Goal: Task Accomplishment & Management: Manage account settings

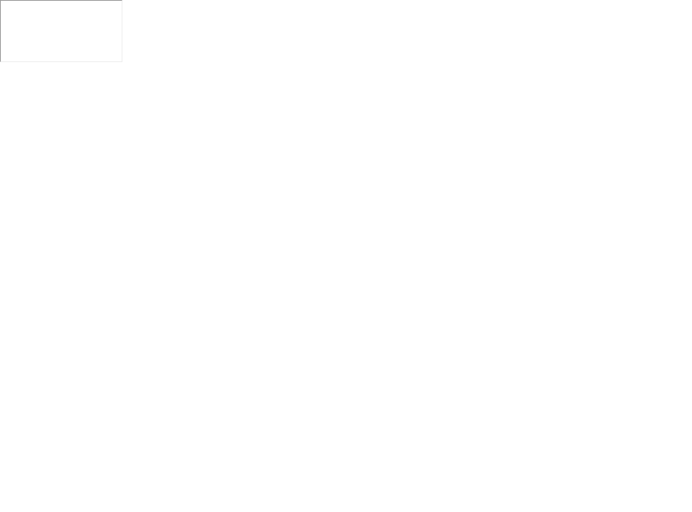
click at [347, 62] on html at bounding box center [346, 31] width 692 height 62
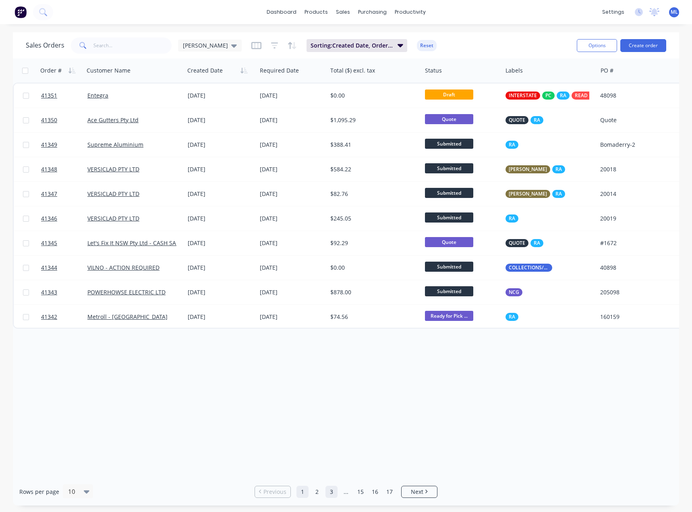
click at [329, 492] on link "3" at bounding box center [332, 492] width 12 height 12
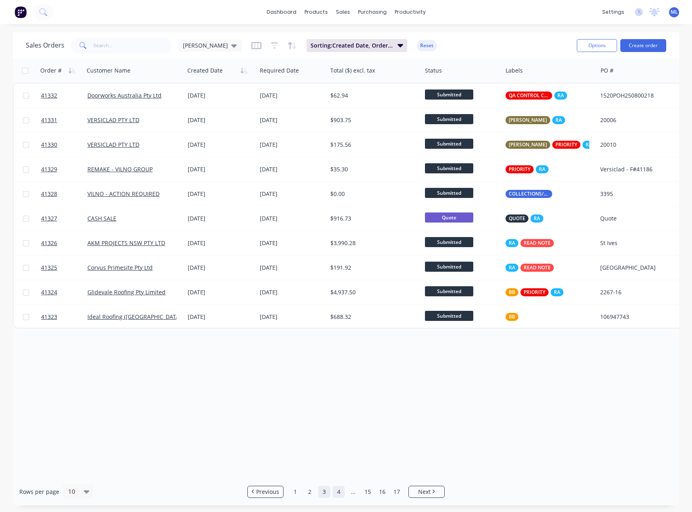
click at [340, 492] on link "4" at bounding box center [339, 492] width 12 height 12
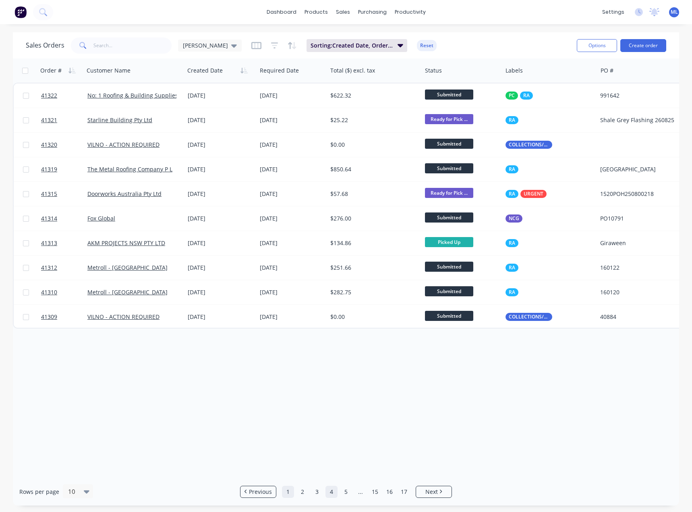
click at [287, 493] on link "1" at bounding box center [288, 492] width 12 height 12
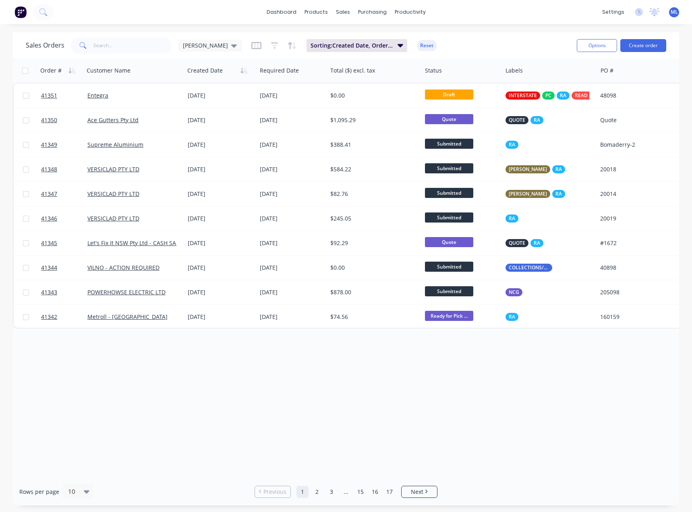
click at [303, 493] on link "1" at bounding box center [303, 492] width 12 height 12
click at [314, 492] on link "2" at bounding box center [317, 492] width 12 height 12
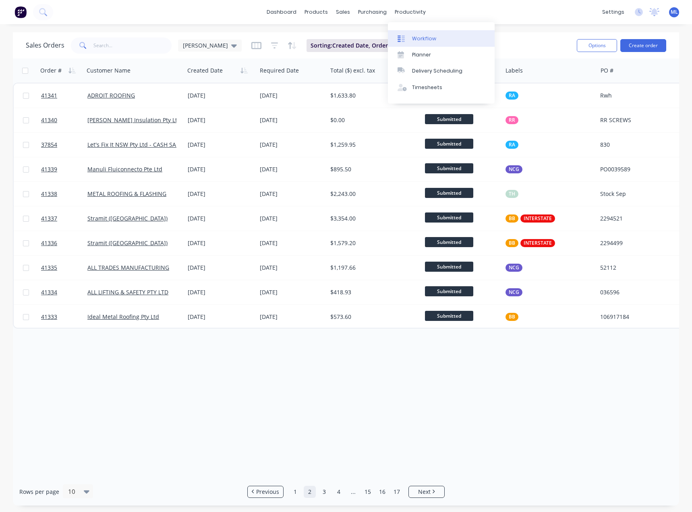
click at [427, 39] on div "Workflow" at bounding box center [424, 38] width 24 height 7
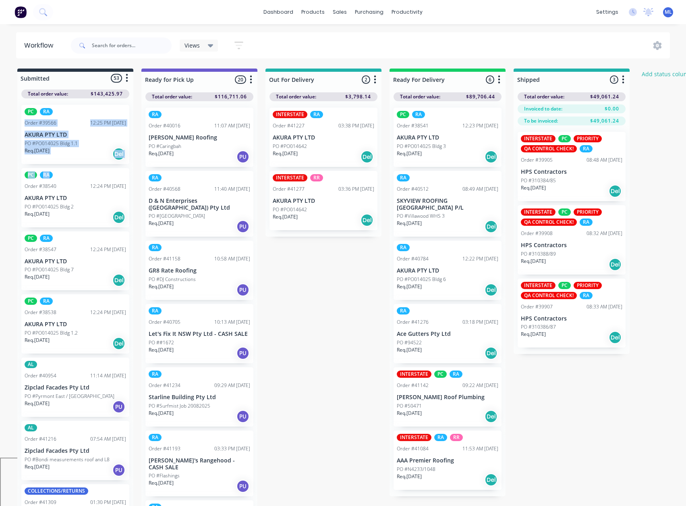
drag, startPoint x: 133, startPoint y: 113, endPoint x: 136, endPoint y: 174, distance: 61.7
click at [136, 174] on div "Submitted 53 Status colour #273444 hex #273444 Save Cancel Summaries Total orde…" at bounding box center [432, 290] width 876 height 442
click at [138, 151] on div "Submitted 53 Status colour #273444 hex #273444 Save Cancel Summaries Total orde…" at bounding box center [432, 290] width 876 height 442
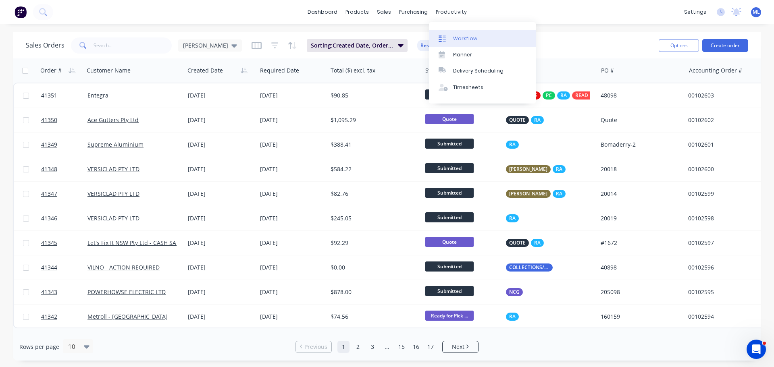
click at [463, 40] on div "Workflow" at bounding box center [465, 38] width 24 height 7
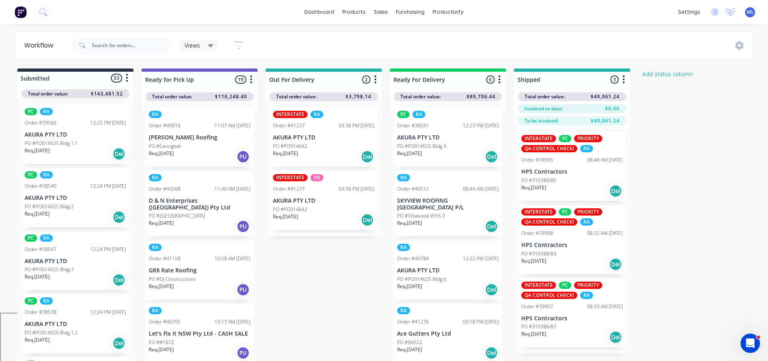
click at [194, 47] on span "Views" at bounding box center [192, 45] width 15 height 8
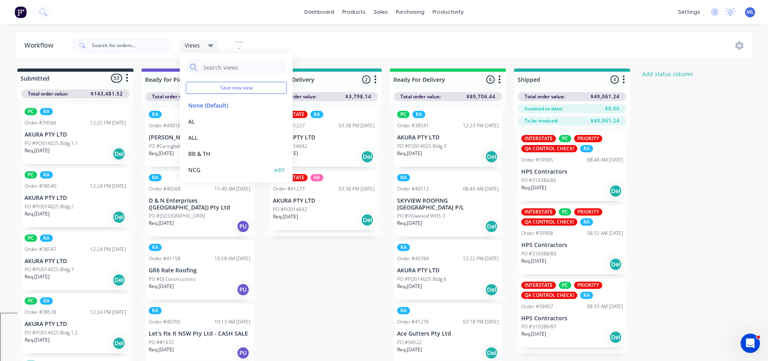
click at [196, 170] on button "NCG" at bounding box center [229, 169] width 86 height 9
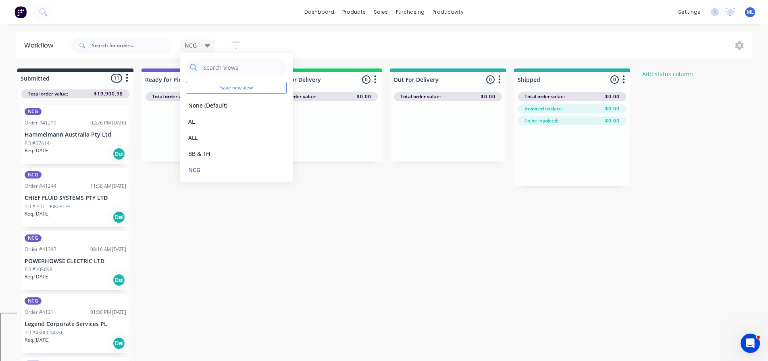
click at [452, 295] on div "Submitted 11 Status colour #273444 hex #273444 Save Cancel Summaries Total orde…" at bounding box center [432, 216] width 876 height 294
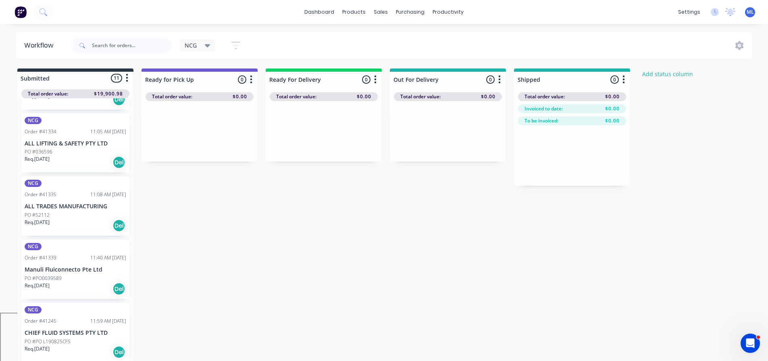
scroll to position [8, 0]
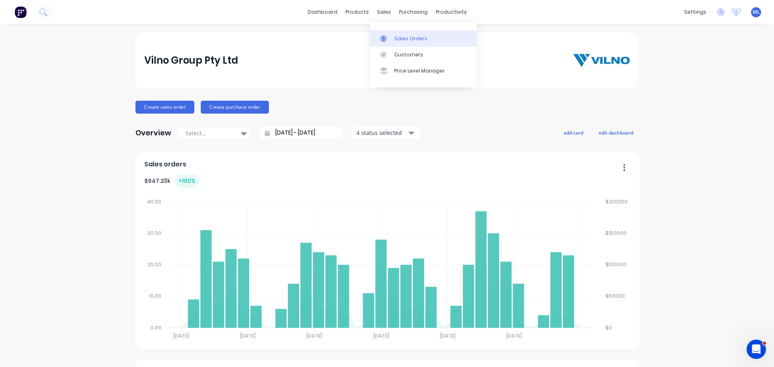
click at [391, 34] on link "Sales Orders" at bounding box center [423, 38] width 107 height 16
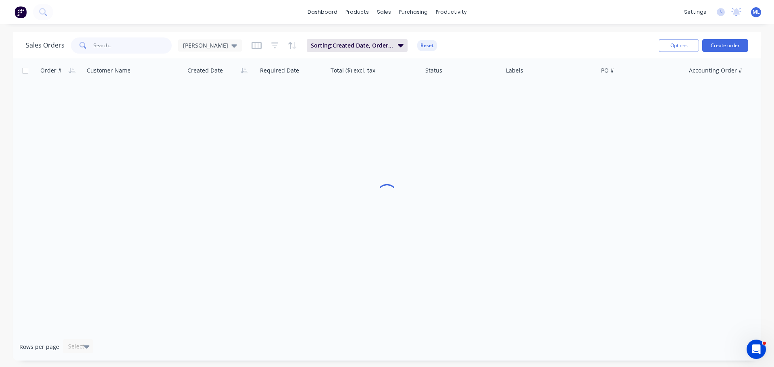
click at [125, 44] on input "text" at bounding box center [132, 45] width 79 height 16
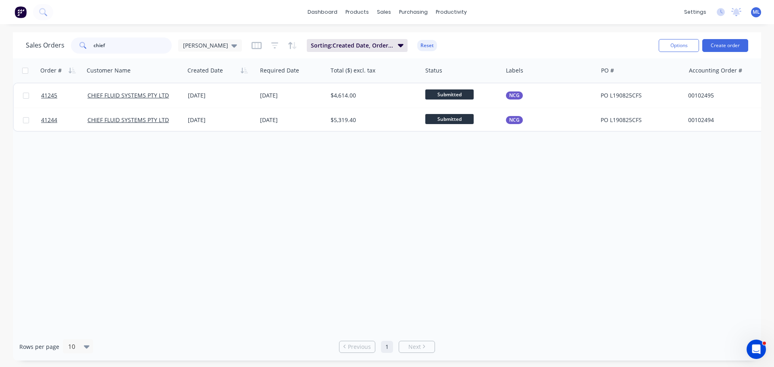
type input "chief"
click at [609, 249] on div "Order # Customer Name Created Date Required Date Total ($) excl. tax Status Lab…" at bounding box center [387, 195] width 748 height 274
